Goal: Task Accomplishment & Management: Manage account settings

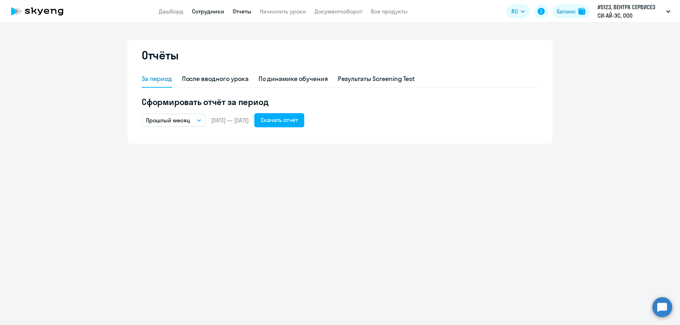
click at [200, 10] on link "Сотрудники" at bounding box center [208, 11] width 32 height 7
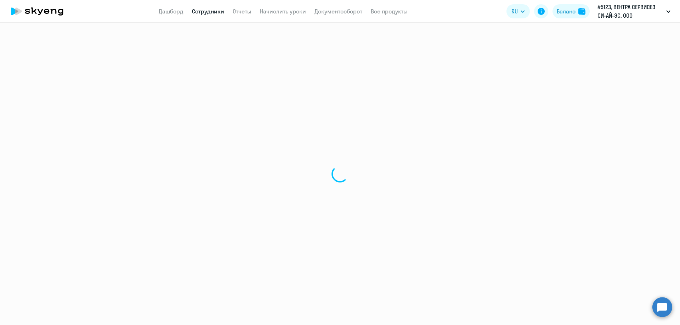
select select "30"
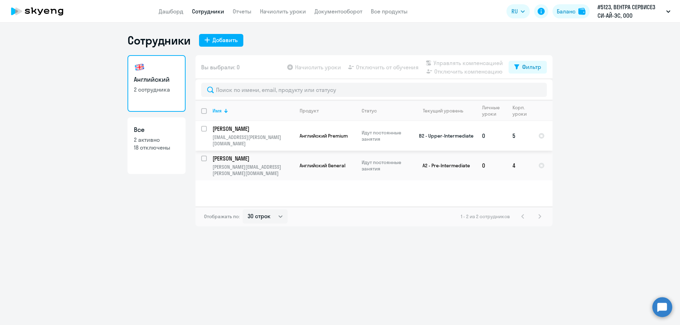
click at [244, 128] on p "[PERSON_NAME]" at bounding box center [252, 129] width 80 height 8
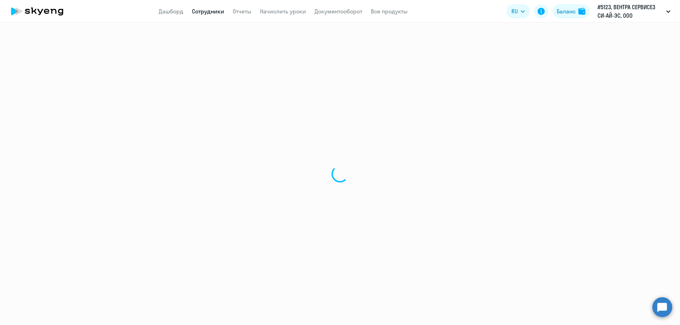
select select "english"
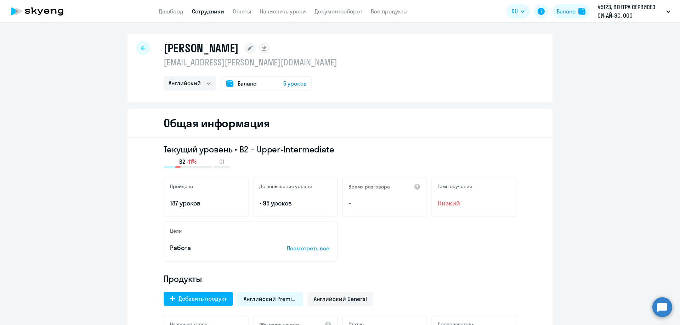
drag, startPoint x: 162, startPoint y: 48, endPoint x: 277, endPoint y: 46, distance: 115.4
click at [239, 46] on h1 "[PERSON_NAME]" at bounding box center [201, 48] width 75 height 14
copy h1 "[PERSON_NAME]"
click at [252, 48] on icon at bounding box center [249, 48] width 5 height 5
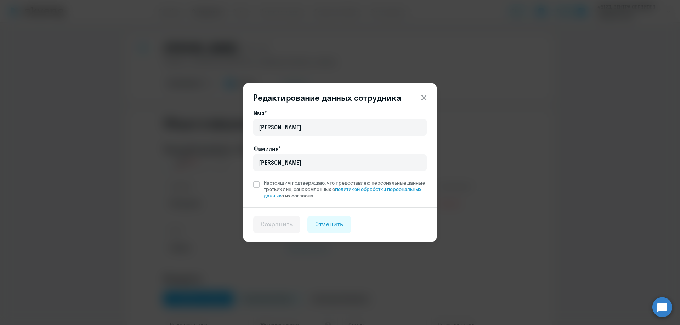
click at [425, 95] on icon at bounding box center [423, 97] width 8 height 8
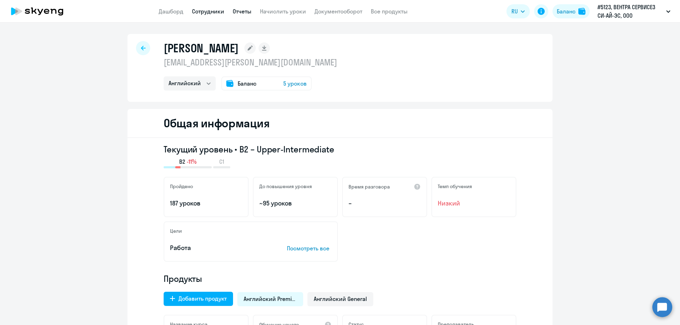
click at [244, 11] on link "Отчеты" at bounding box center [242, 11] width 19 height 7
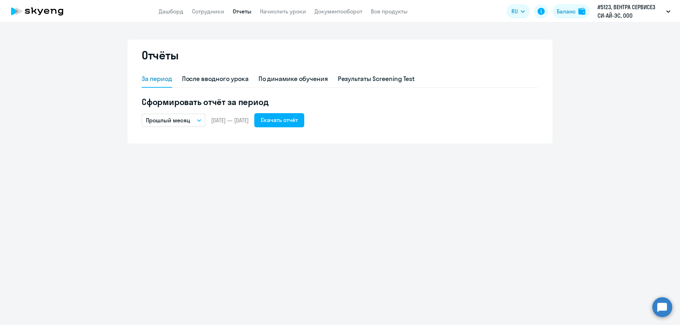
click at [248, 122] on span "[DATE] — [DATE]" at bounding box center [230, 120] width 38 height 8
click at [202, 119] on button "Прошлый месяц" at bounding box center [174, 120] width 64 height 13
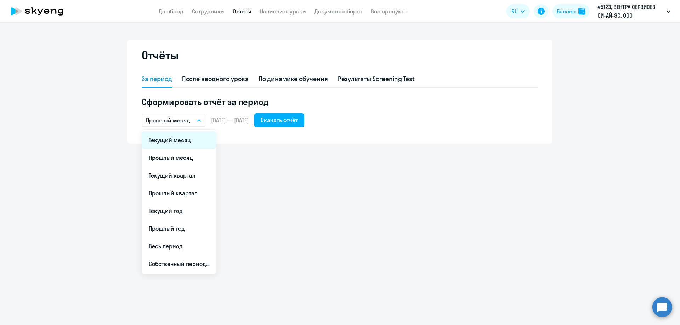
click at [168, 141] on li "Текущий месяц" at bounding box center [179, 140] width 75 height 18
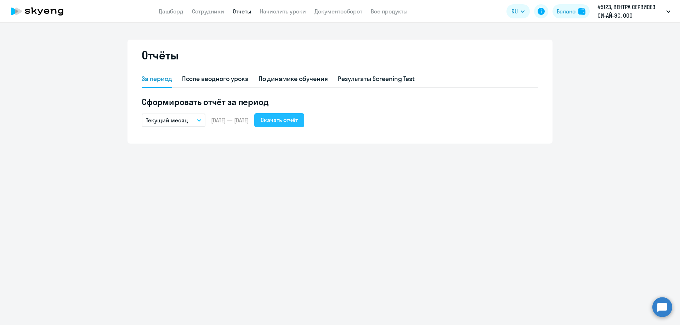
click at [298, 119] on div "Скачать отчёт" at bounding box center [279, 120] width 37 height 8
